Goal: Information Seeking & Learning: Compare options

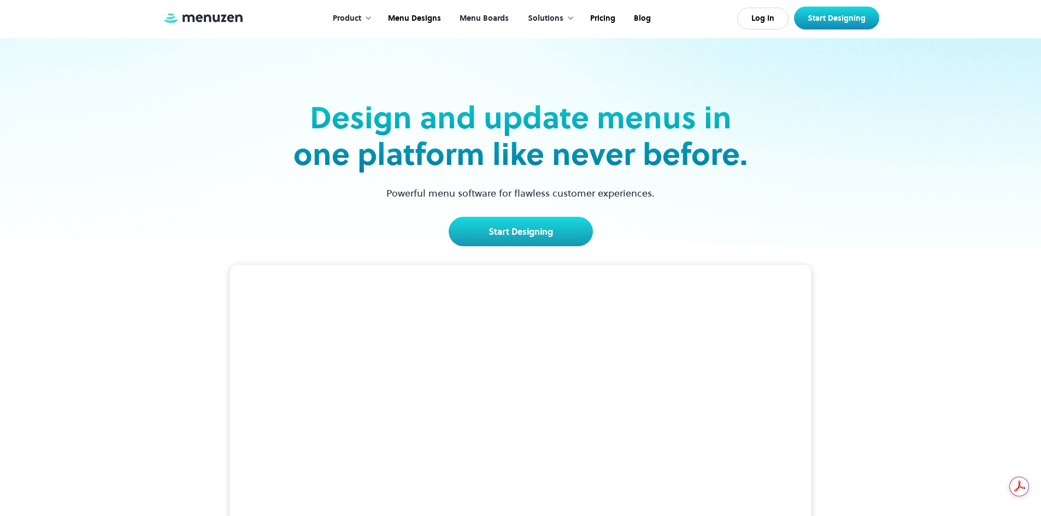
click at [478, 17] on link "Menu Boards" at bounding box center [483, 19] width 68 height 34
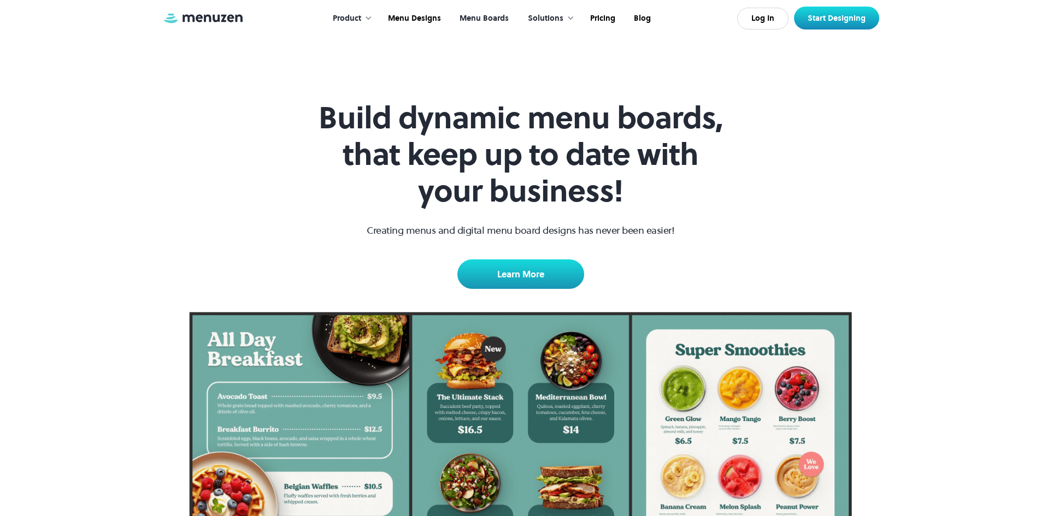
click at [493, 19] on link "Menu Boards" at bounding box center [483, 19] width 68 height 34
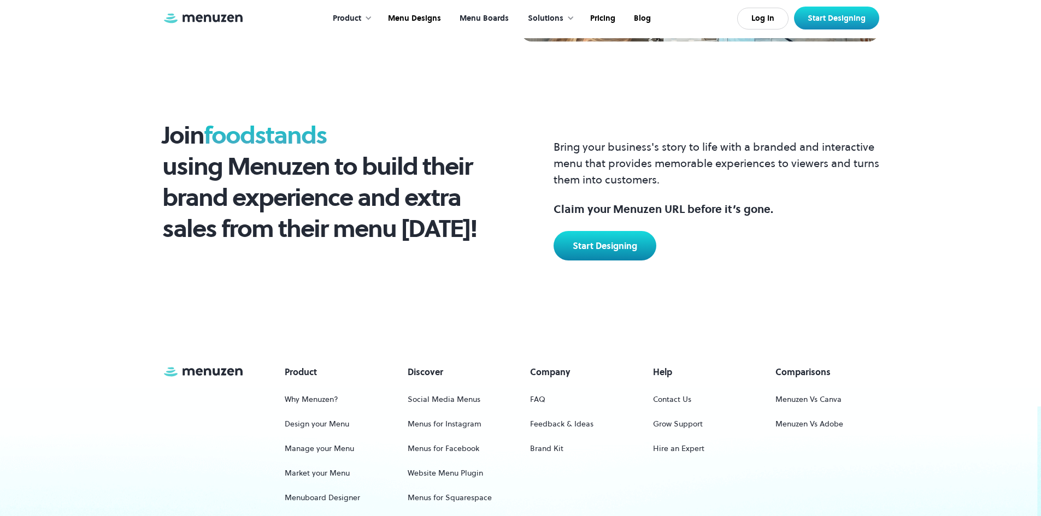
scroll to position [1475, 0]
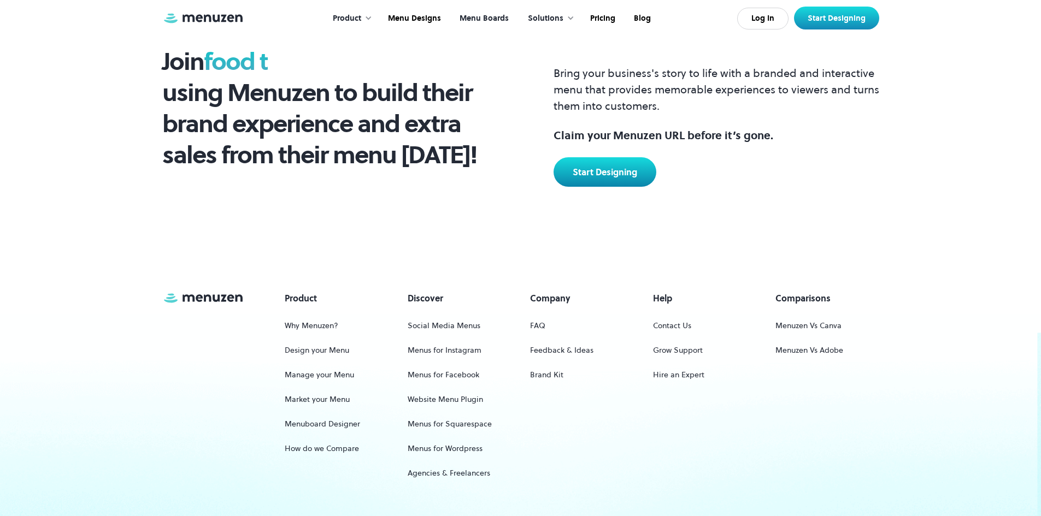
click at [572, 18] on div at bounding box center [571, 18] width 8 height 8
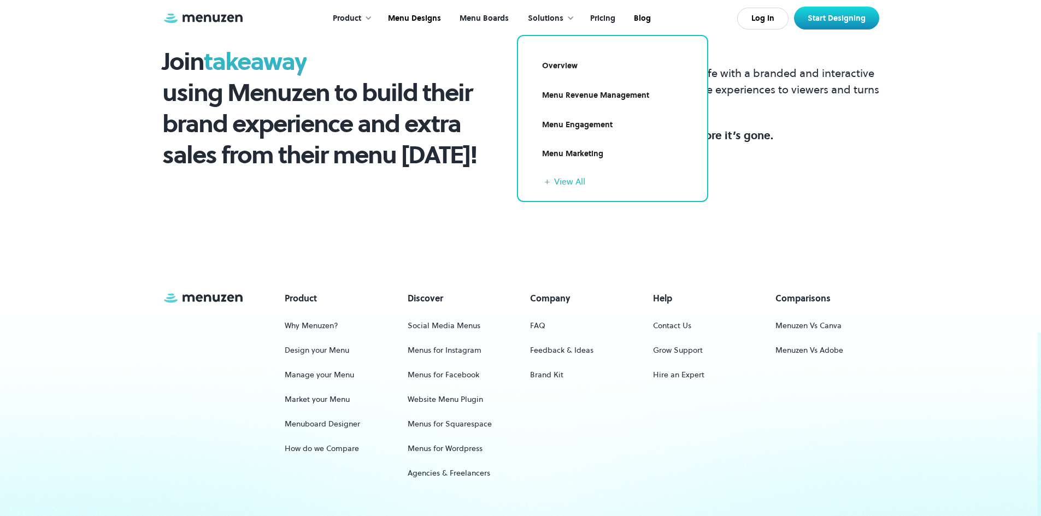
click at [605, 19] on link "Pricing" at bounding box center [602, 19] width 44 height 34
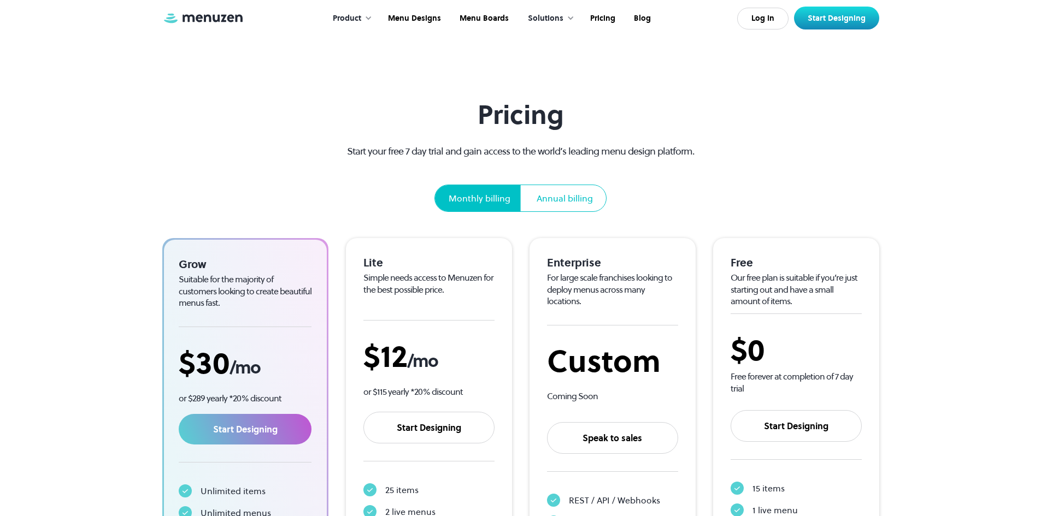
click at [368, 17] on div at bounding box center [368, 18] width 8 height 8
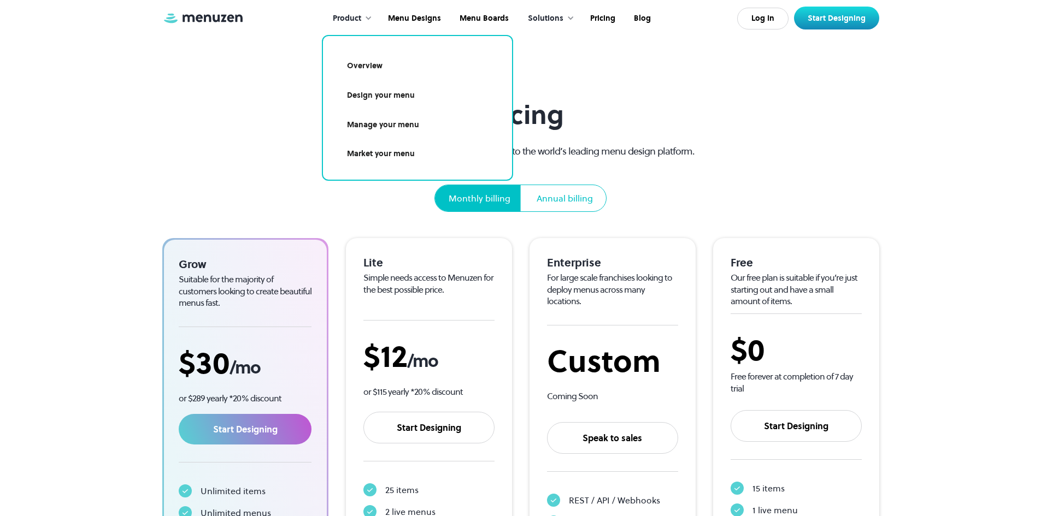
click at [396, 150] on link "Market your menu" at bounding box center [417, 154] width 163 height 25
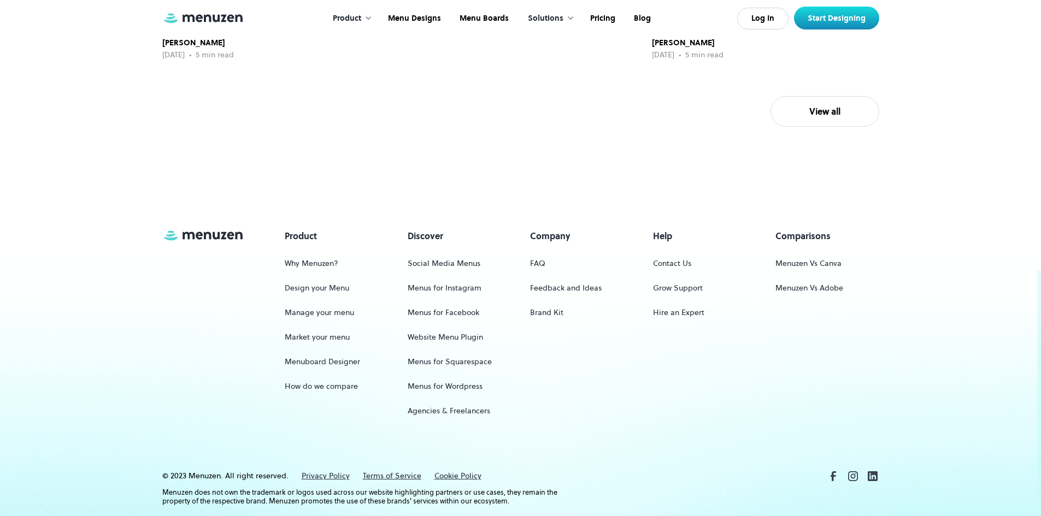
scroll to position [3006, 0]
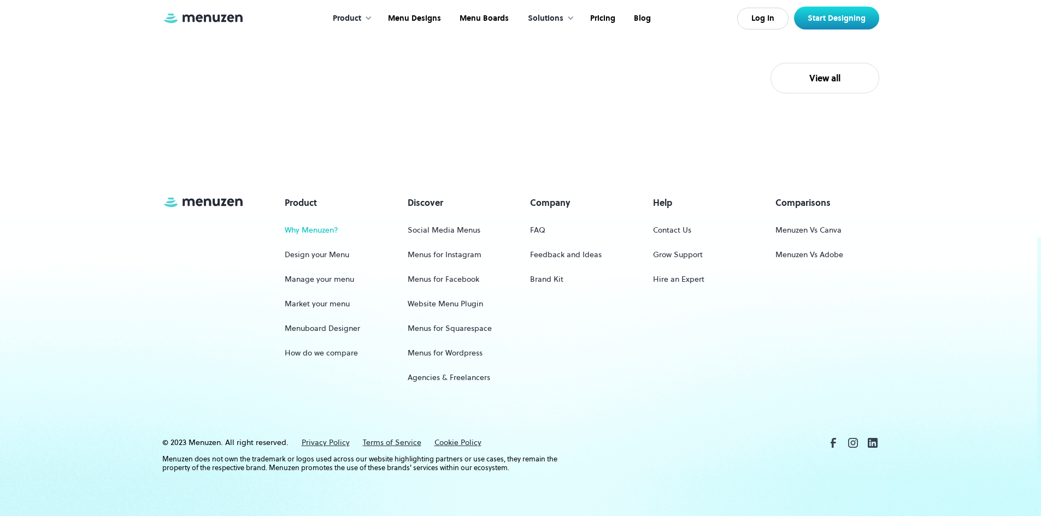
click at [318, 240] on link "Why Menuzen?" at bounding box center [312, 230] width 54 height 20
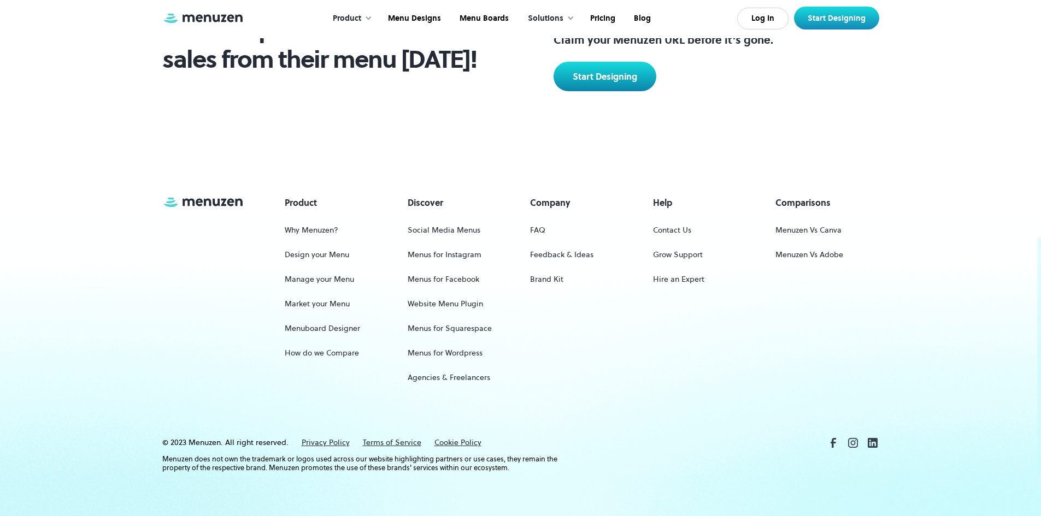
scroll to position [1349, 0]
click at [555, 255] on link "Feedback & Ideas" at bounding box center [561, 255] width 63 height 20
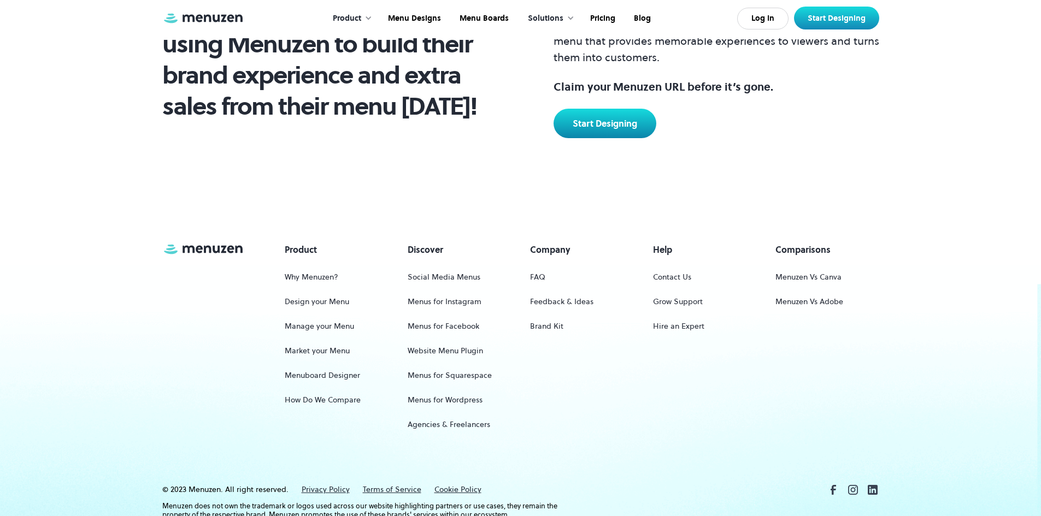
scroll to position [492, 0]
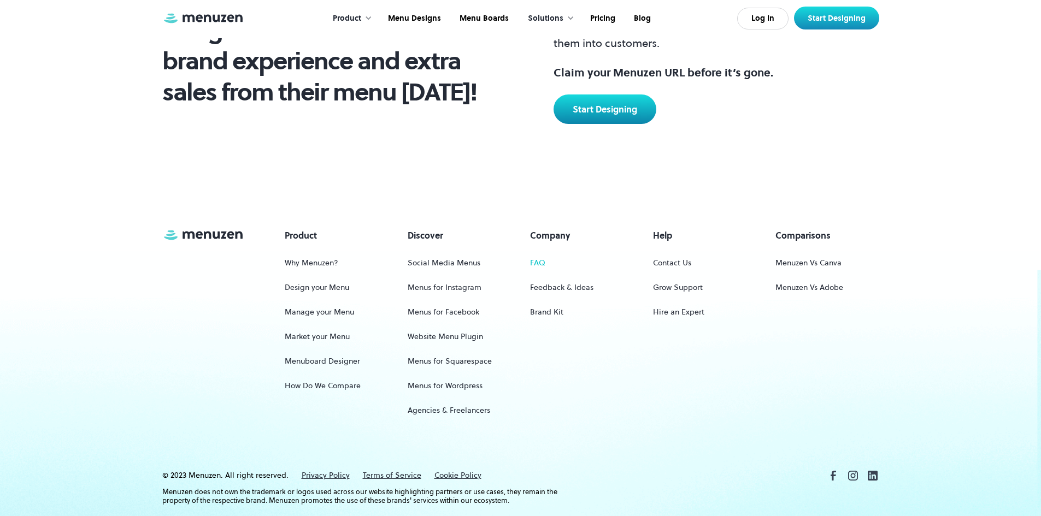
click at [532, 264] on link "FAQ" at bounding box center [537, 263] width 15 height 20
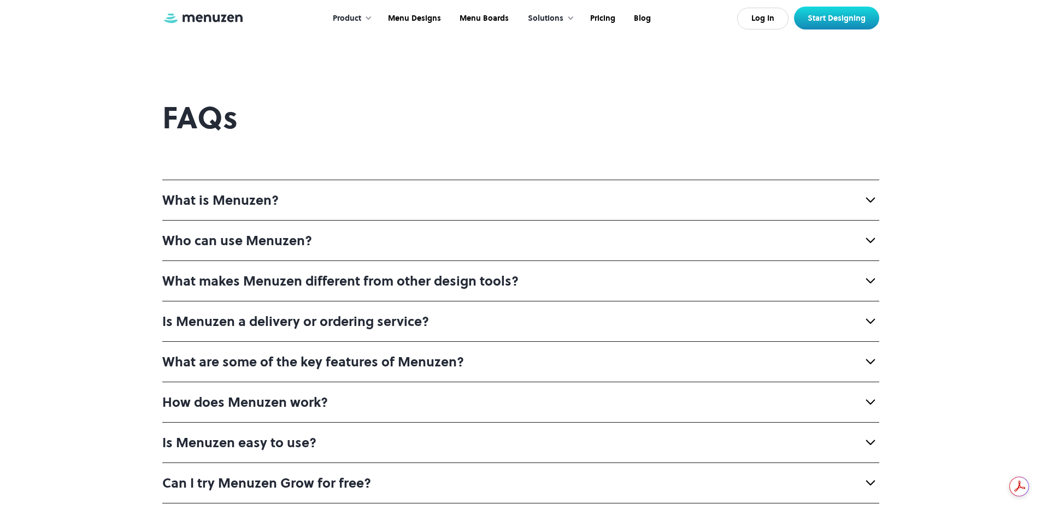
click at [869, 198] on img at bounding box center [870, 199] width 17 height 17
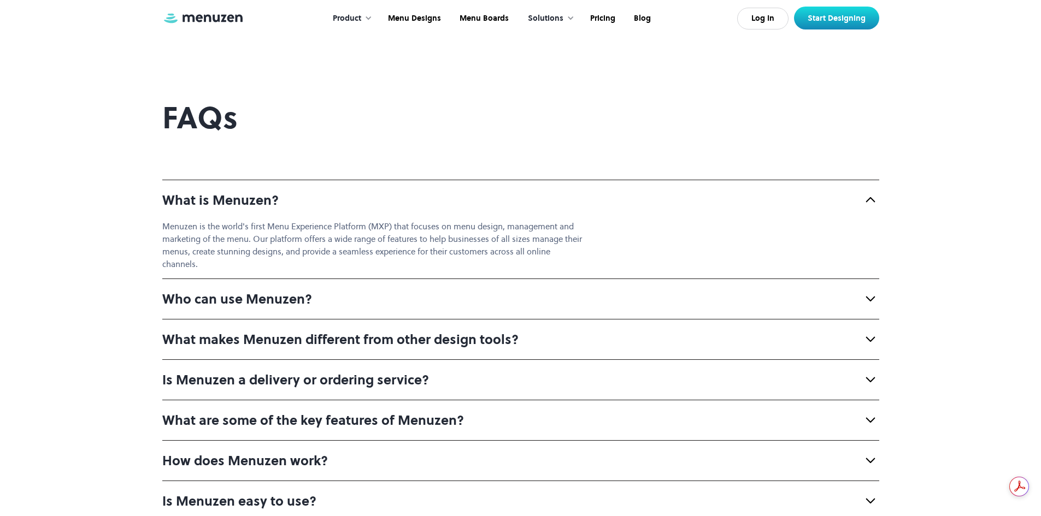
click at [870, 300] on img at bounding box center [870, 298] width 17 height 17
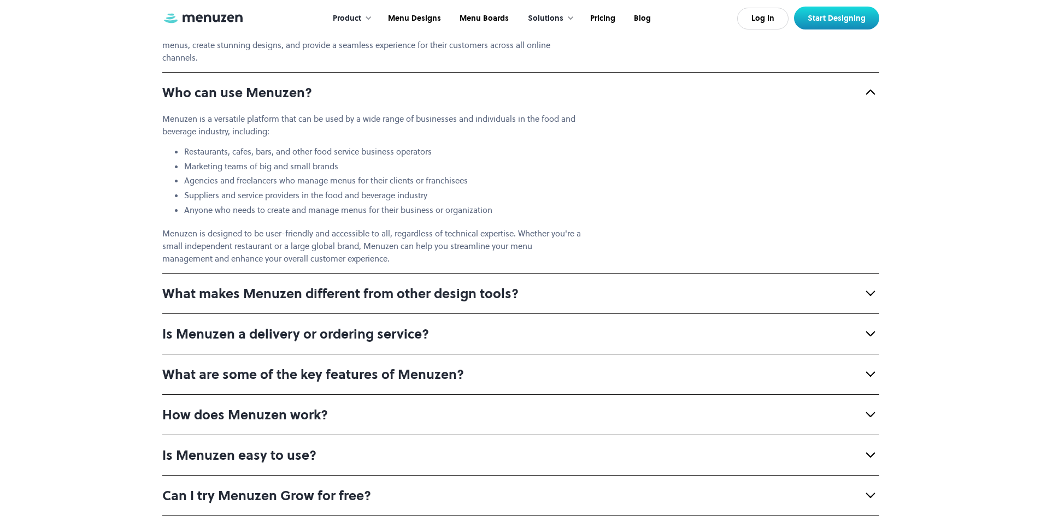
scroll to position [219, 0]
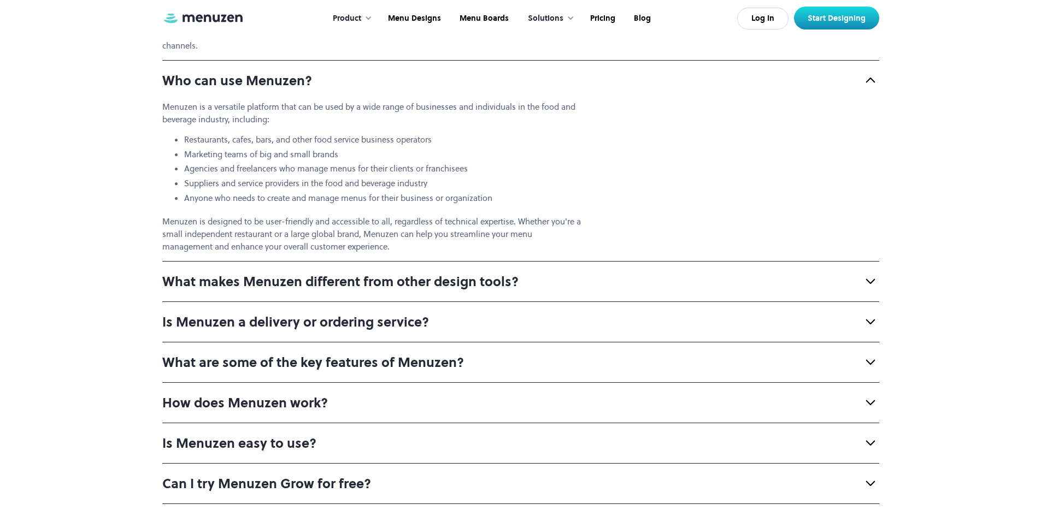
click at [869, 279] on img at bounding box center [870, 281] width 17 height 17
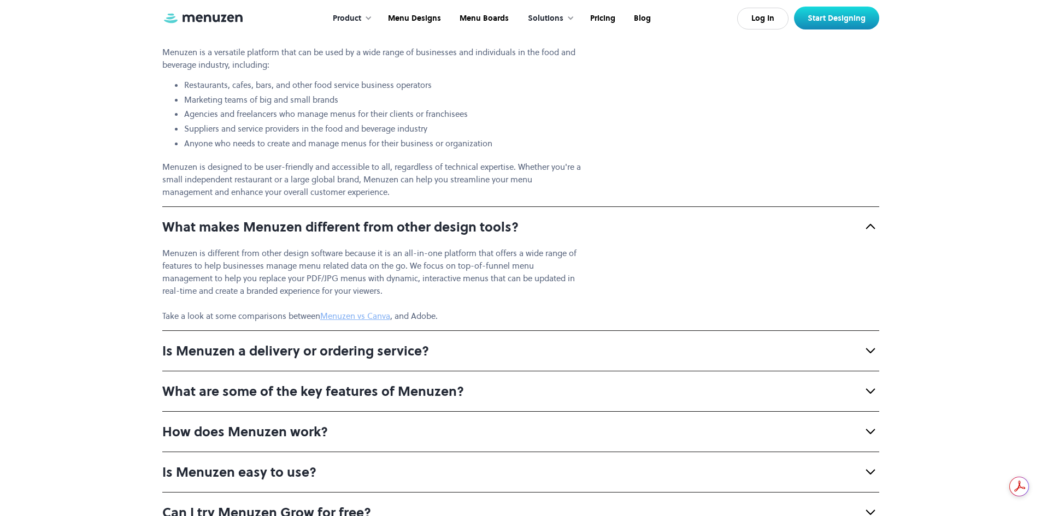
scroll to position [0, 0]
click at [368, 317] on link "Menuzen vs Canva" at bounding box center [355, 315] width 70 height 11
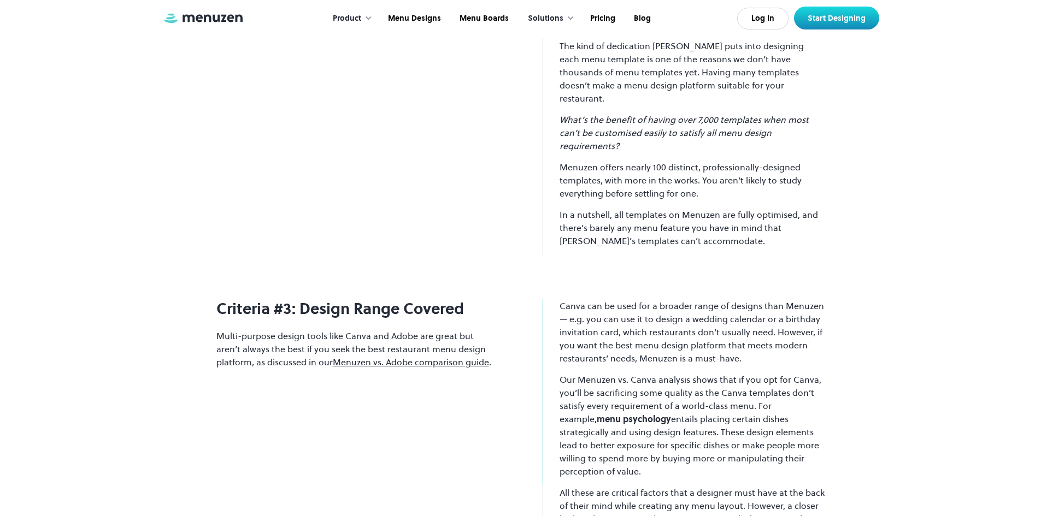
scroll to position [2951, 0]
